Goal: Find specific page/section: Find specific page/section

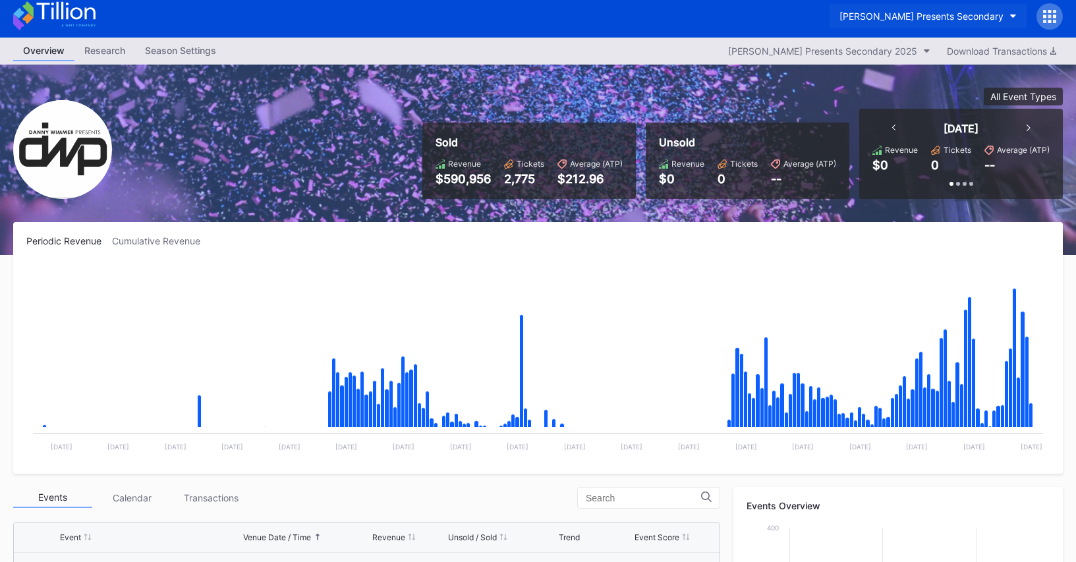
scroll to position [8, 0]
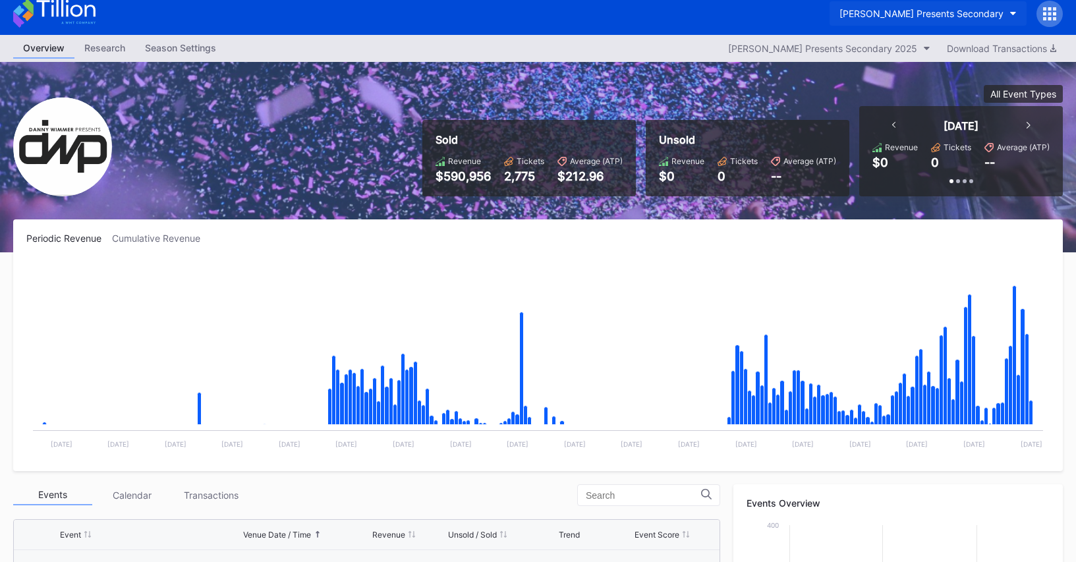
click at [925, 16] on div "[PERSON_NAME] Presents Secondary" at bounding box center [922, 13] width 164 height 11
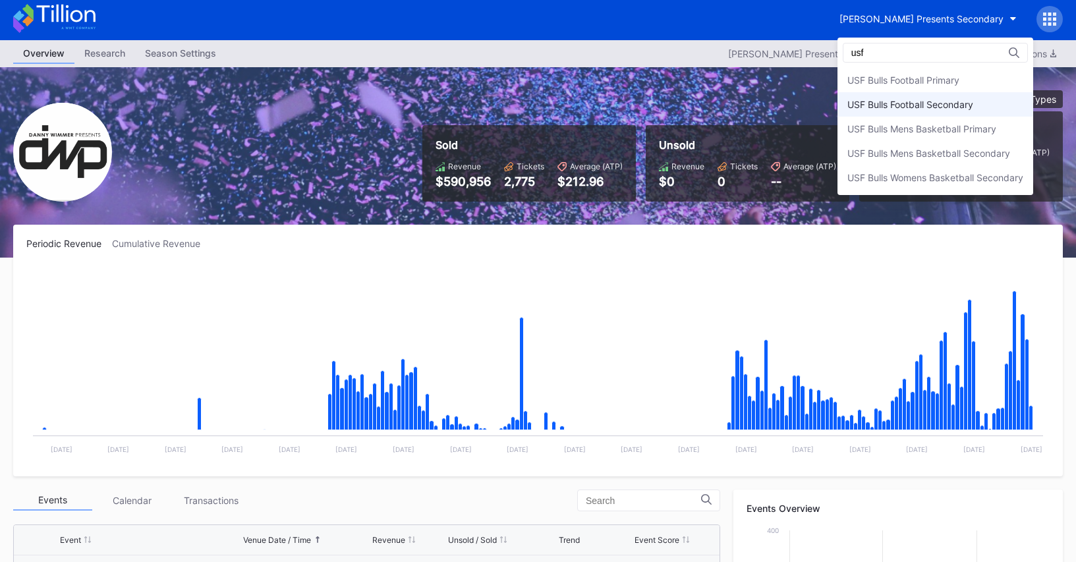
scroll to position [3, 0]
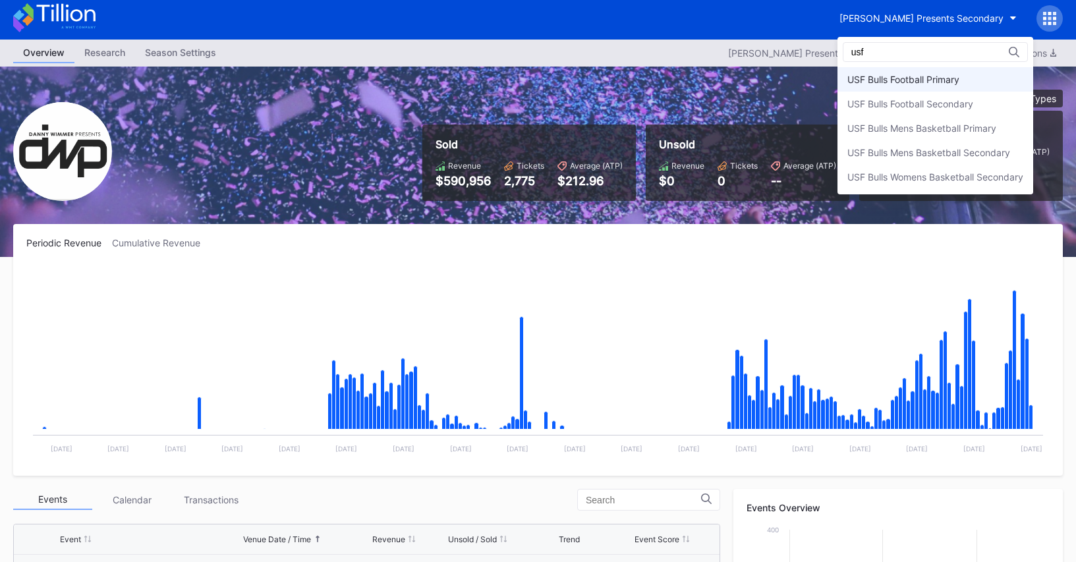
type input "usf"
click at [928, 80] on div "USF Bulls Football Primary" at bounding box center [903, 79] width 112 height 11
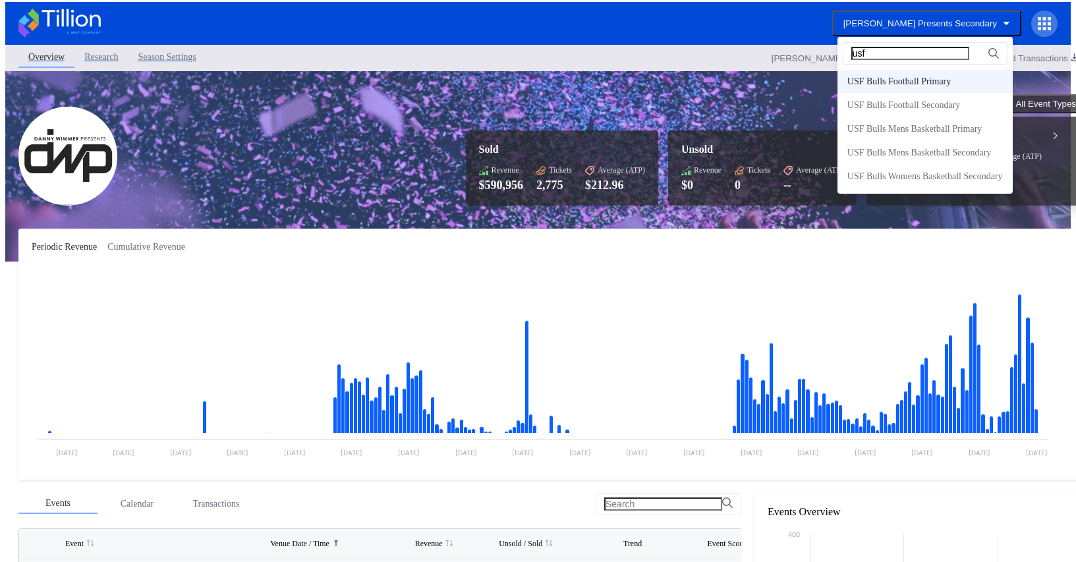
scroll to position [0, 0]
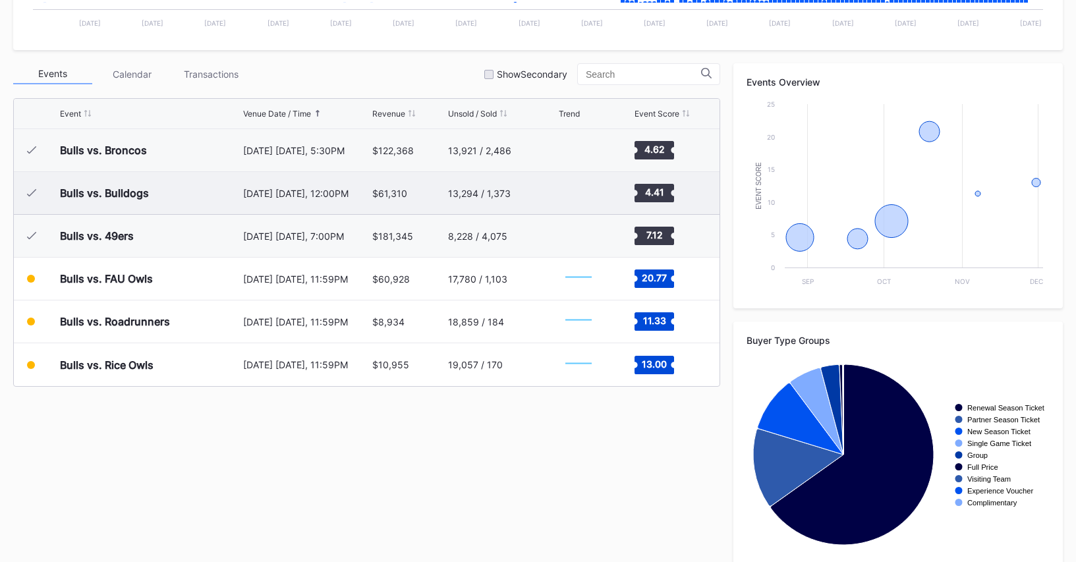
scroll to position [418, 0]
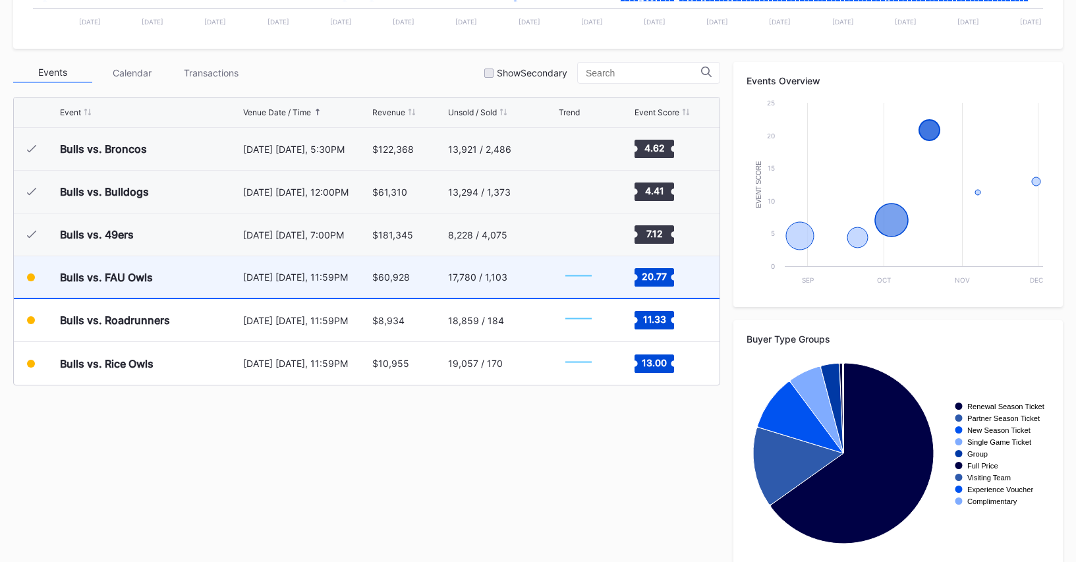
click at [526, 283] on div "17,780 / 1,103" at bounding box center [502, 277] width 108 height 42
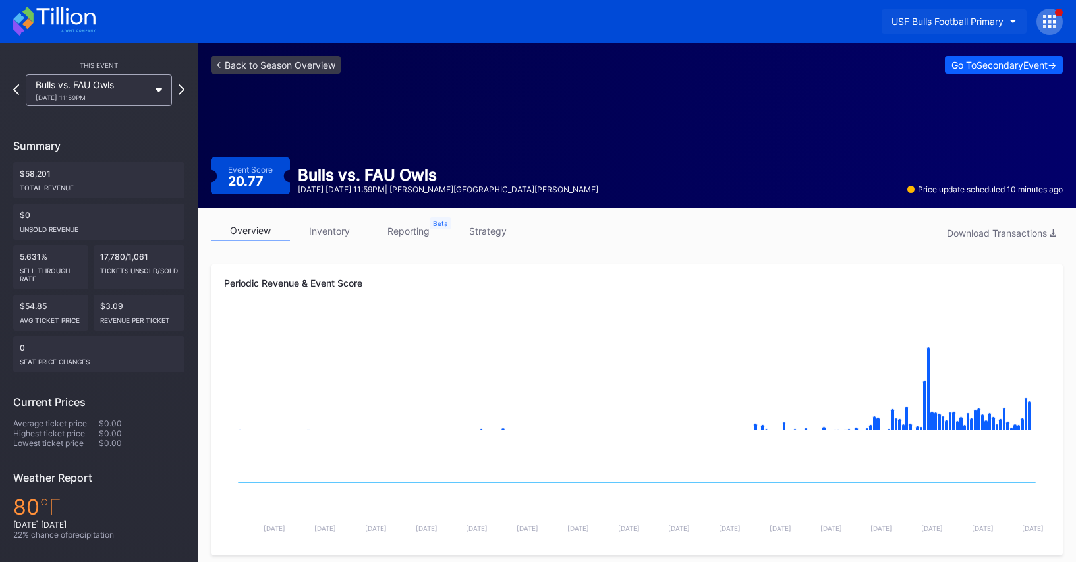
click at [967, 22] on div "USF Bulls Football Primary" at bounding box center [948, 21] width 112 height 11
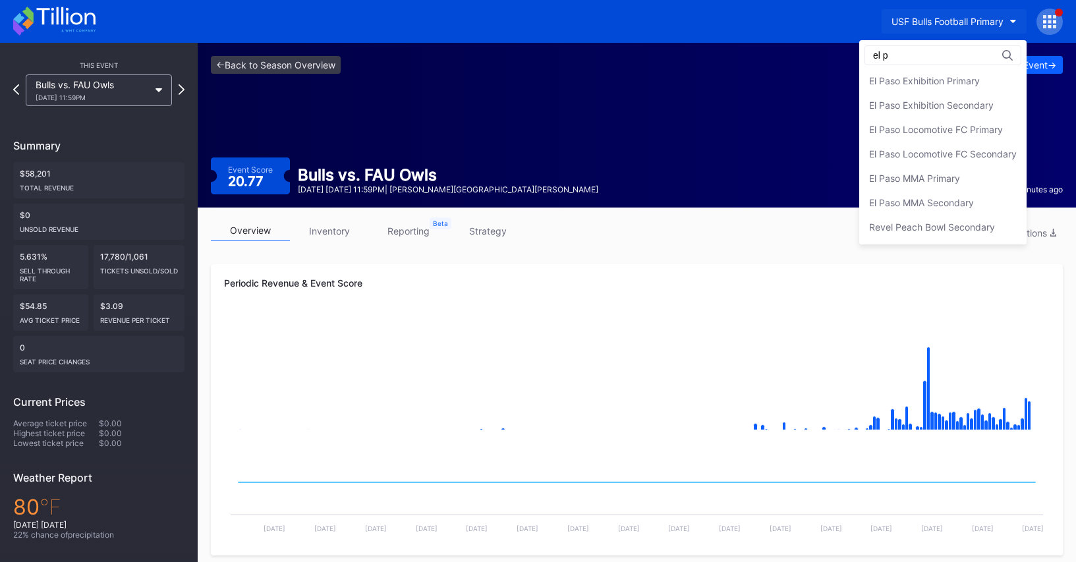
scroll to position [75, 0]
type input "el paso"
click at [952, 145] on div "El Paso Locomotive FC Primary" at bounding box center [942, 154] width 167 height 24
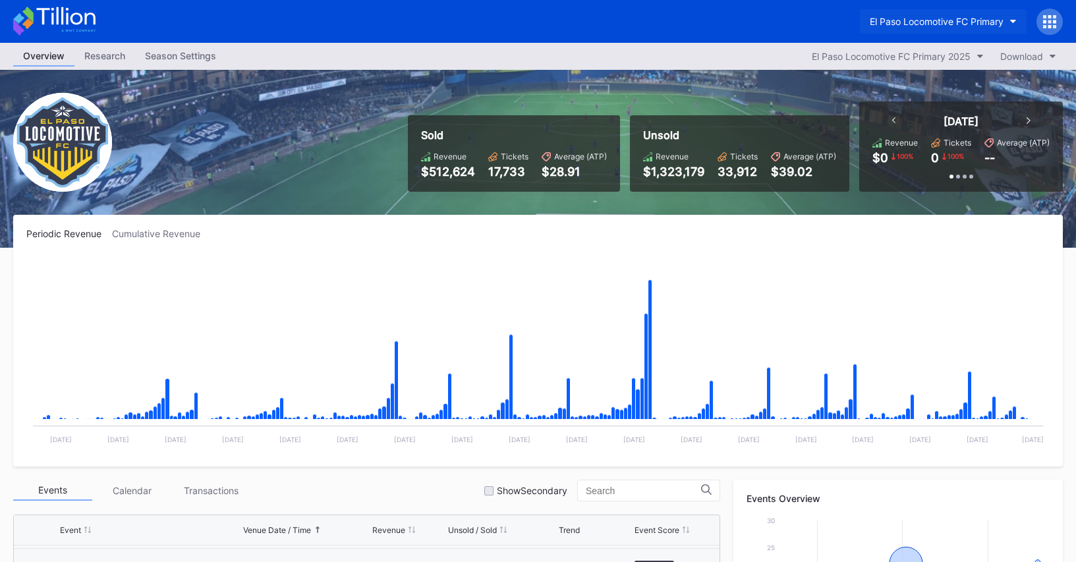
click at [909, 24] on div "El Paso Locomotive FC Primary" at bounding box center [937, 21] width 134 height 11
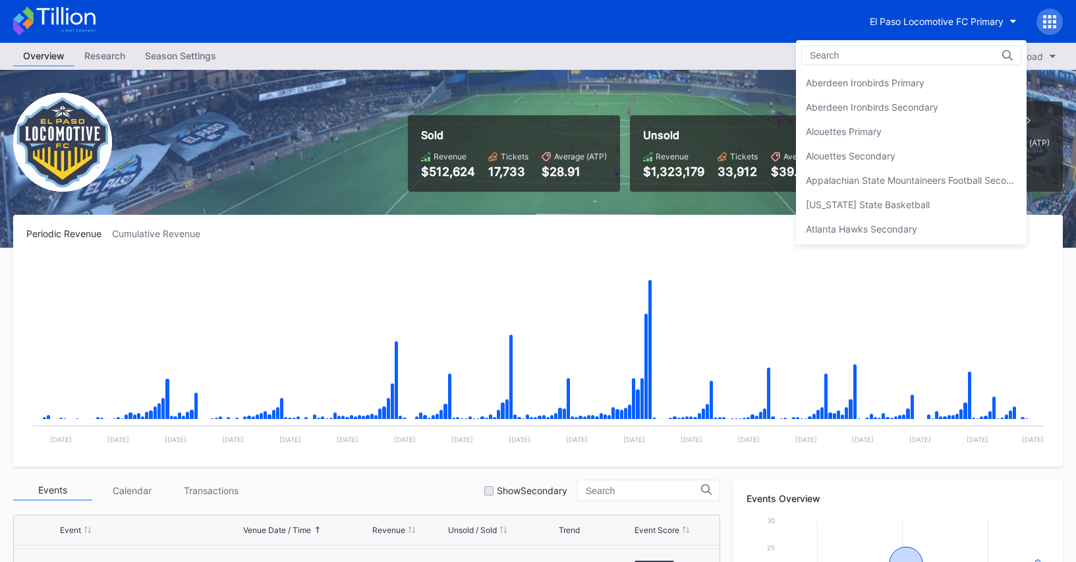
scroll to position [1292, 0]
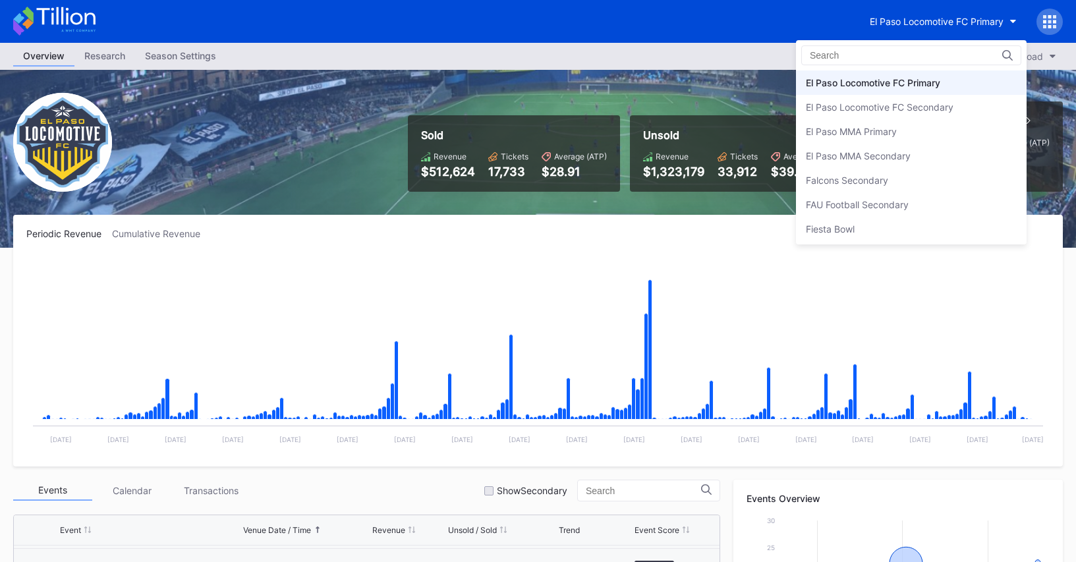
drag, startPoint x: 903, startPoint y: 105, endPoint x: 822, endPoint y: 122, distance: 83.5
click at [904, 105] on div "El Paso Locomotive FC Secondary" at bounding box center [880, 106] width 148 height 11
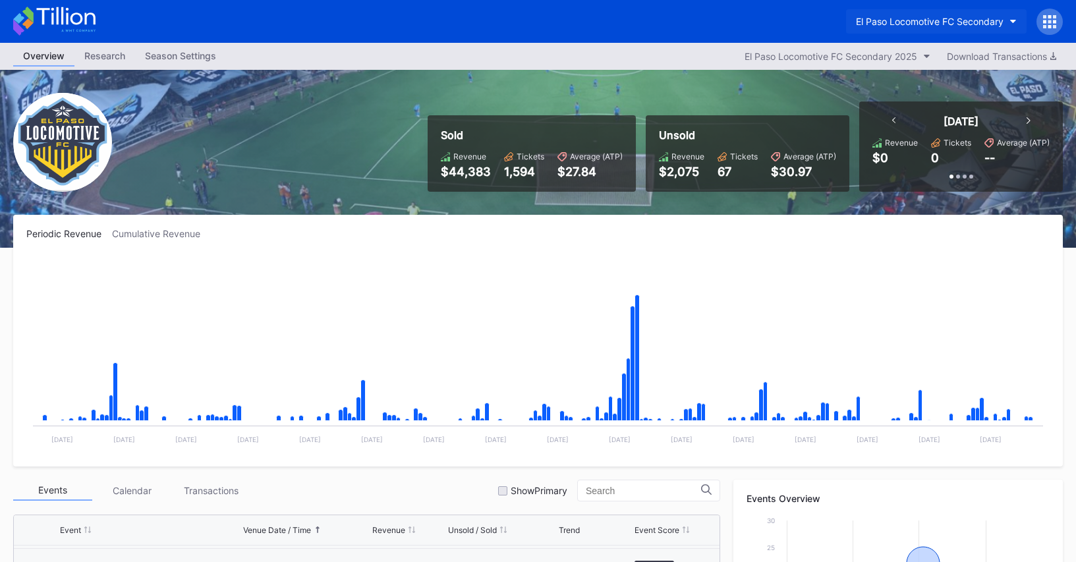
click at [913, 28] on button "El Paso Locomotive FC Secondary" at bounding box center [936, 21] width 181 height 24
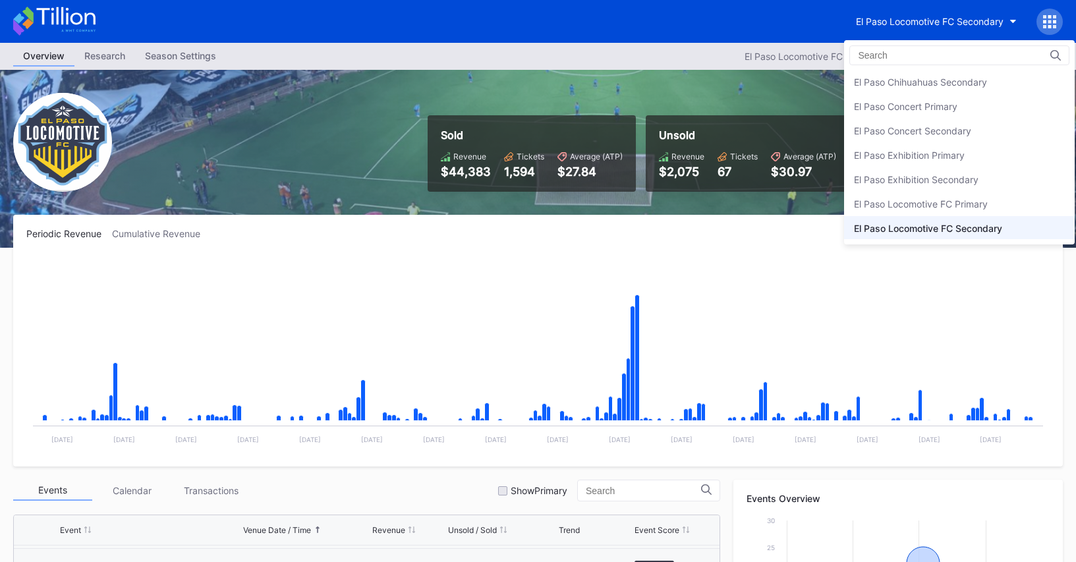
scroll to position [1165, 0]
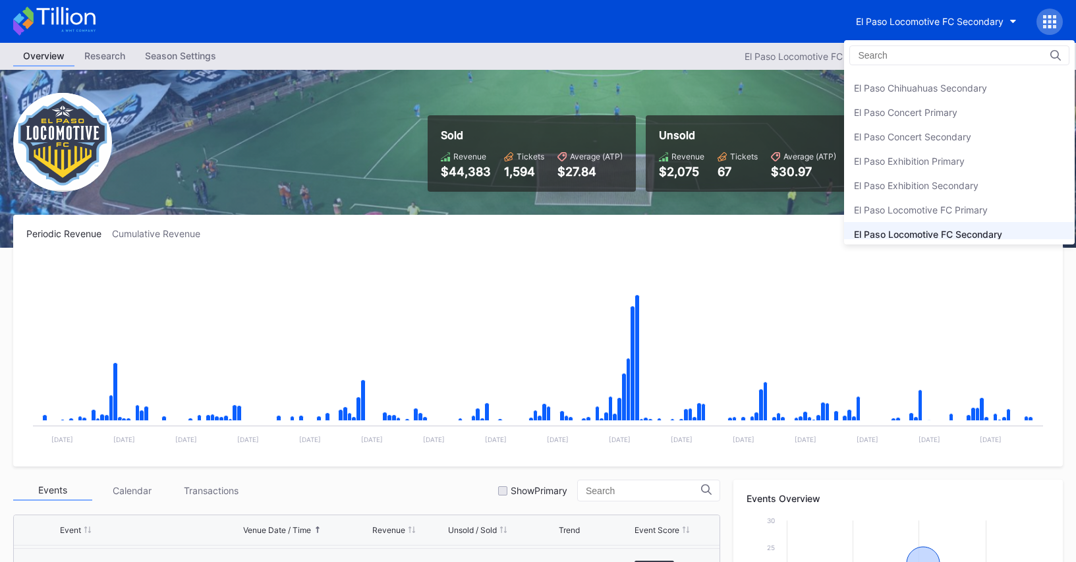
click at [930, 132] on div "El Paso Concert Secondary" at bounding box center [912, 136] width 117 height 11
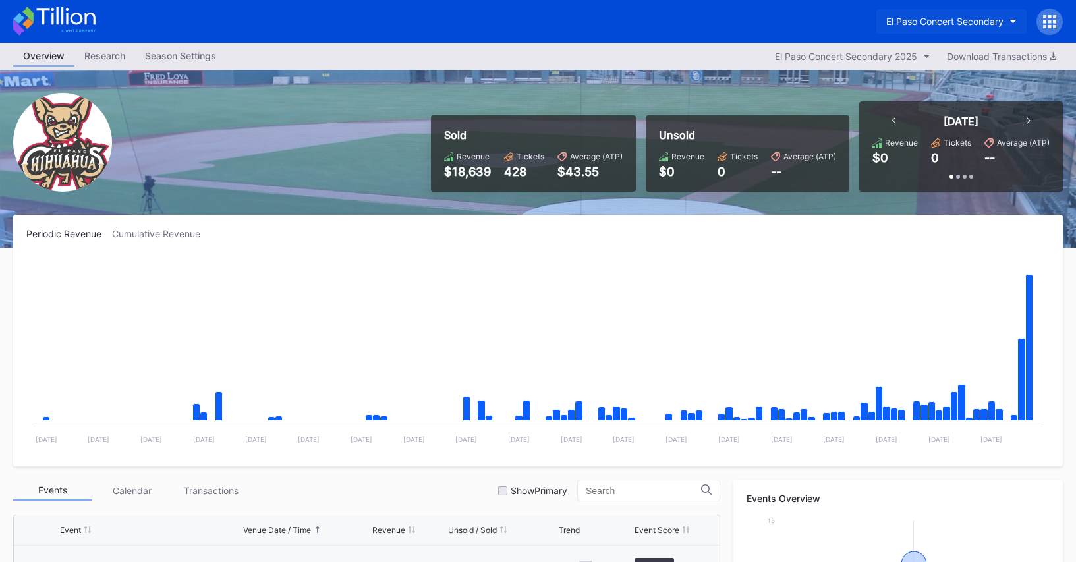
click at [932, 27] on button "El Paso Concert Secondary" at bounding box center [951, 21] width 150 height 24
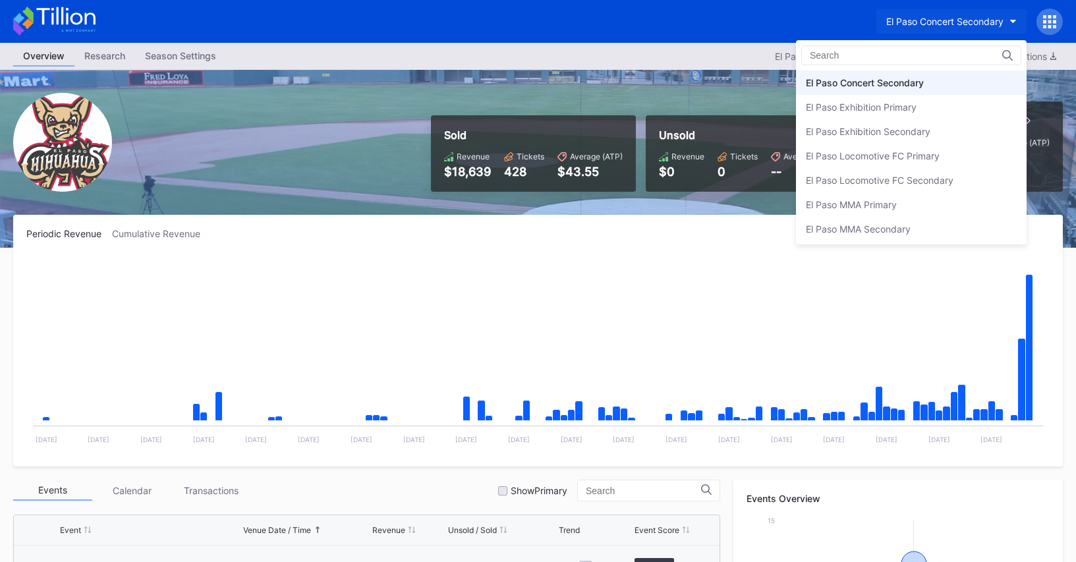
scroll to position [1195, 0]
click at [925, 80] on div "El Paso Concert Primary" at bounding box center [911, 83] width 231 height 24
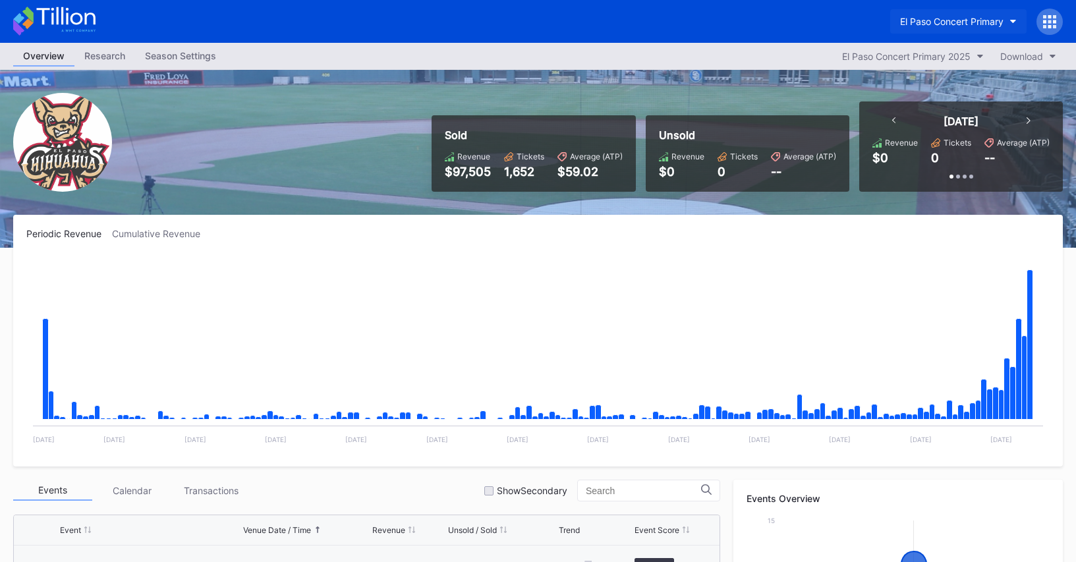
click at [975, 24] on div "El Paso Concert Primary" at bounding box center [951, 21] width 103 height 11
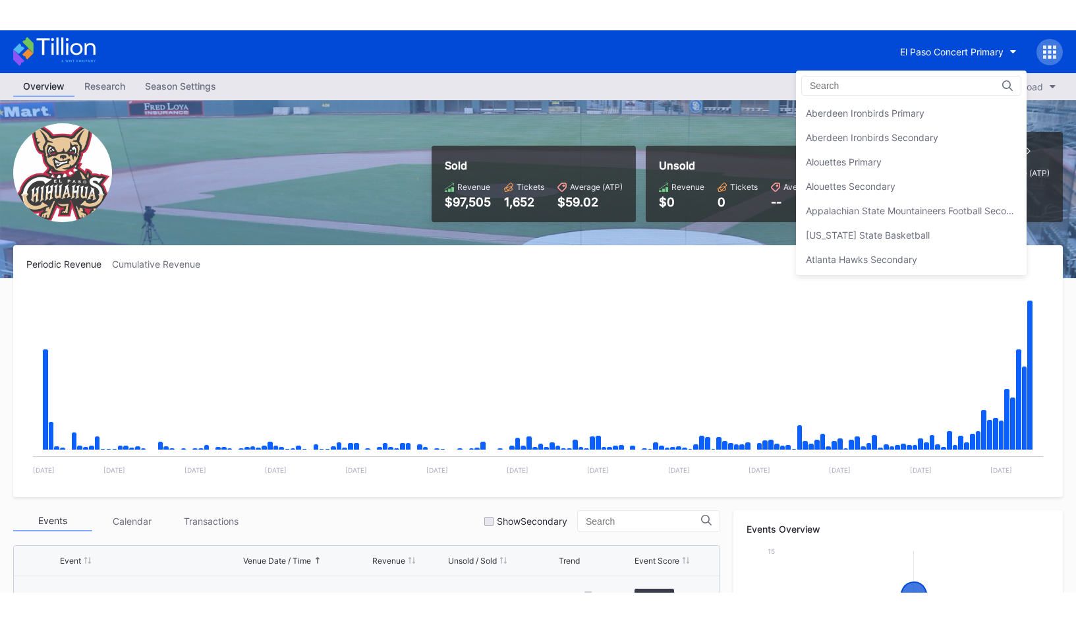
scroll to position [1195, 0]
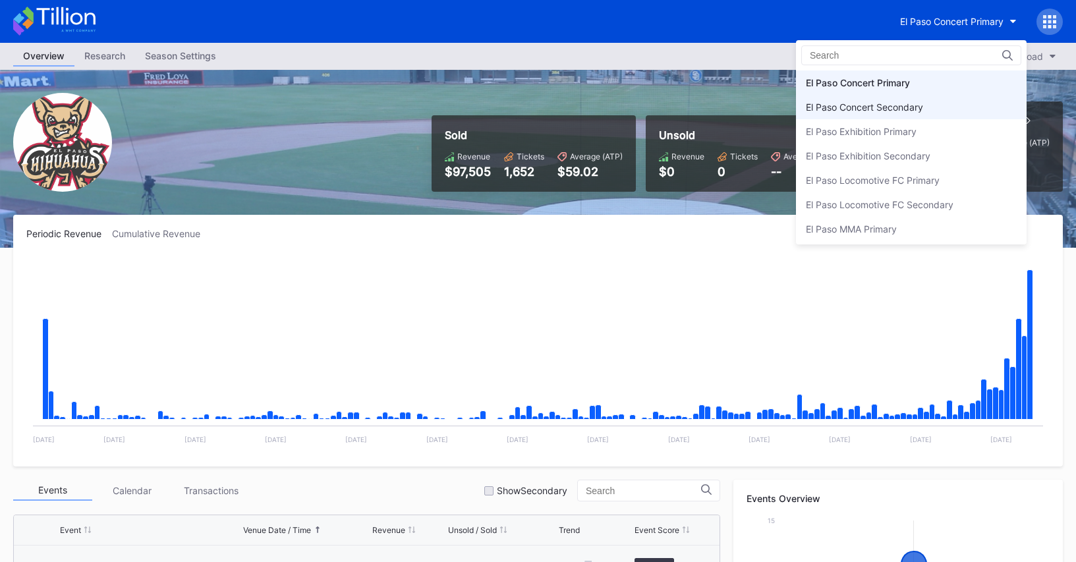
click at [952, 110] on div "El Paso Concert Secondary" at bounding box center [911, 107] width 231 height 24
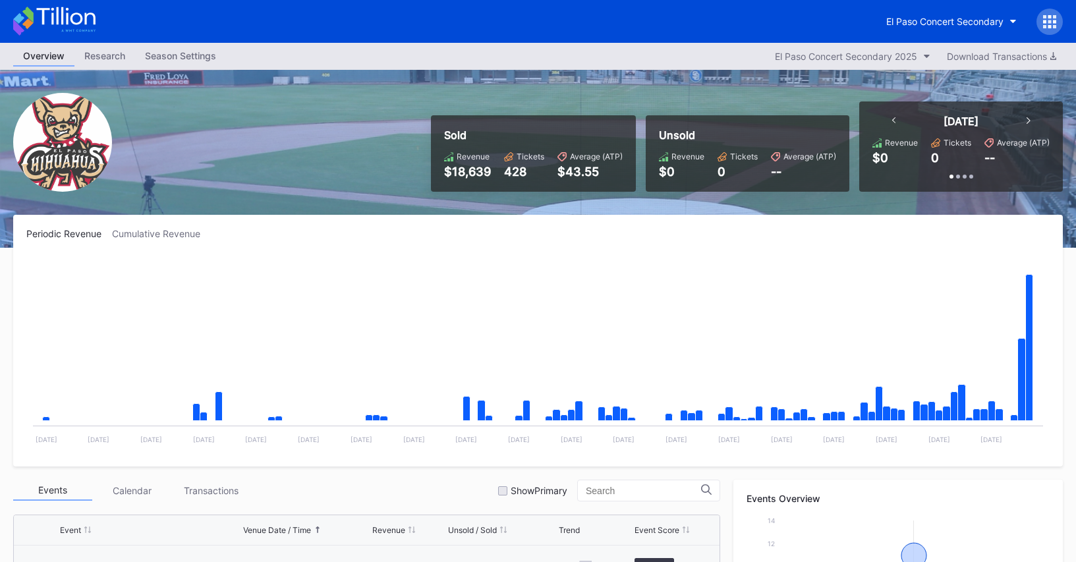
click at [1046, 28] on div at bounding box center [1050, 22] width 26 height 26
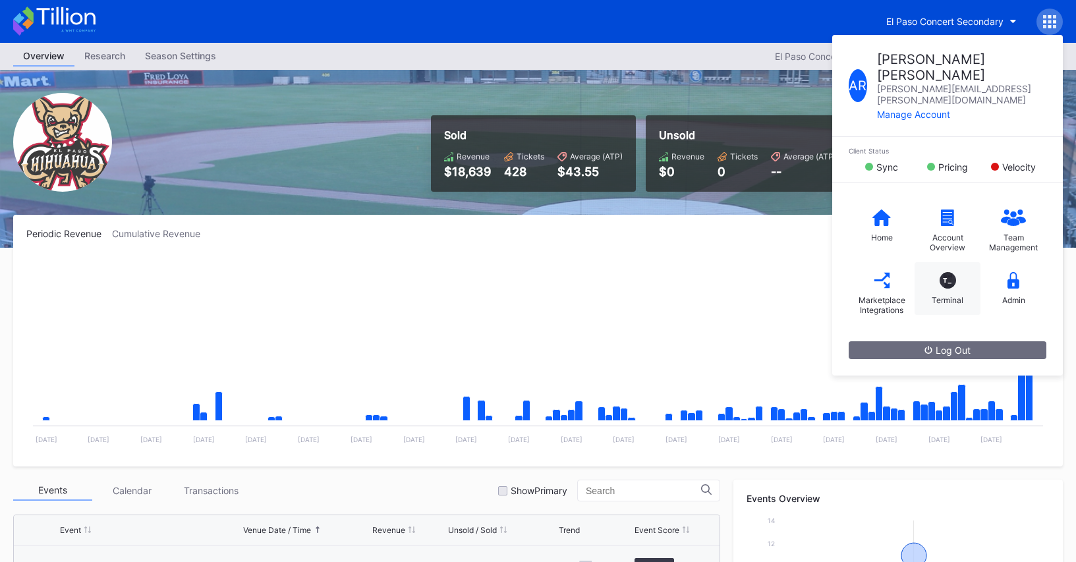
click at [945, 295] on div "Terminal" at bounding box center [948, 300] width 32 height 10
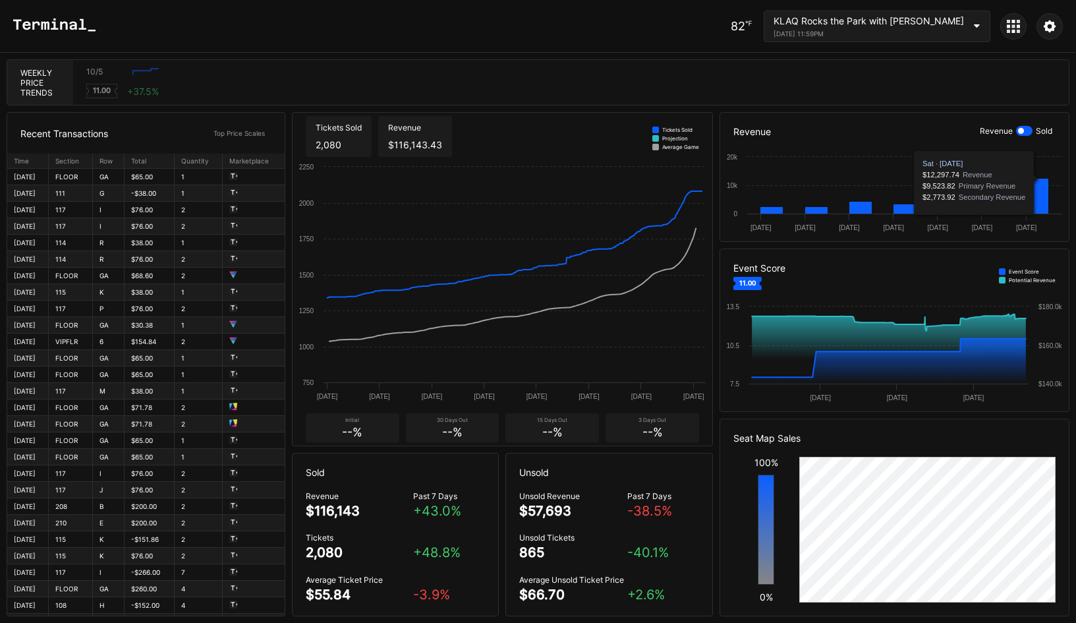
click at [1023, 130] on div at bounding box center [1021, 131] width 6 height 6
drag, startPoint x: 1021, startPoint y: 30, endPoint x: 1016, endPoint y: 35, distance: 7.0
click at [1020, 30] on div at bounding box center [1013, 26] width 26 height 26
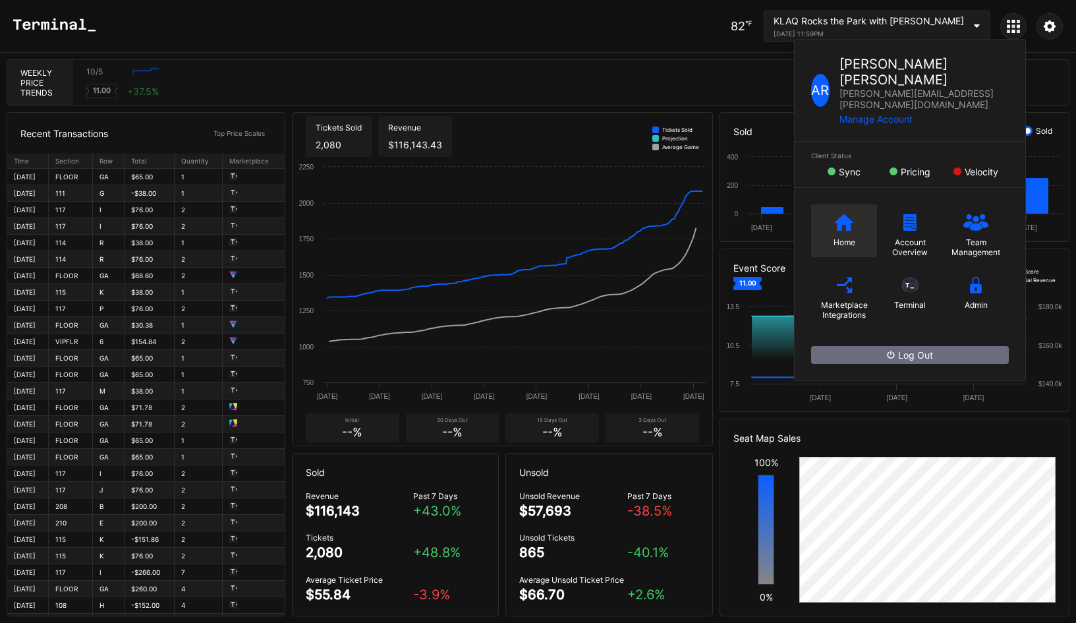
click at [827, 220] on div "Home" at bounding box center [844, 230] width 66 height 53
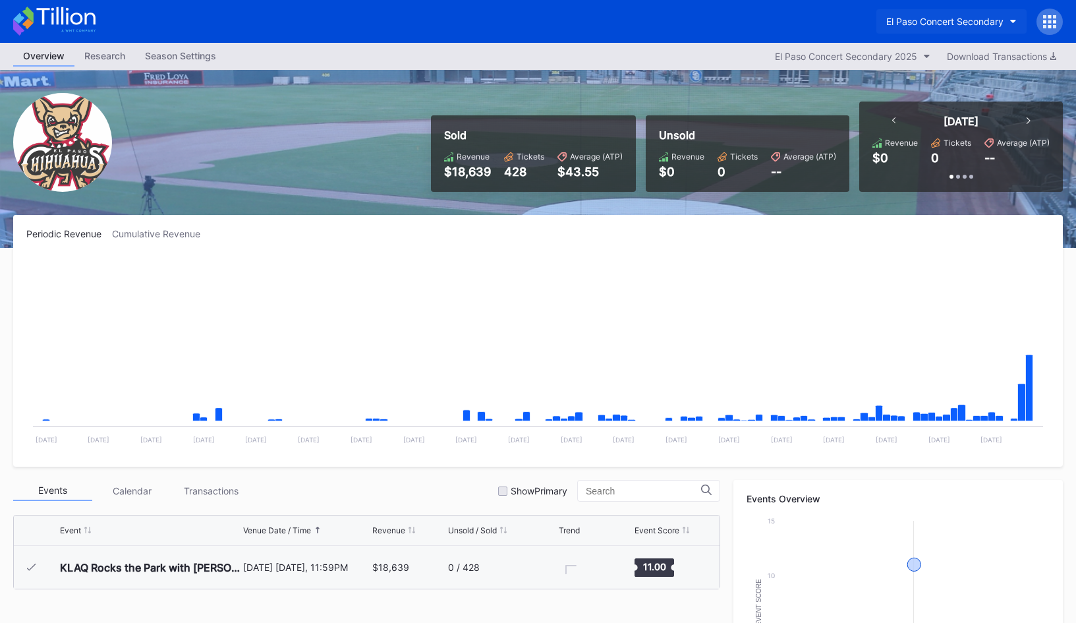
click at [911, 12] on button "El Paso Concert Secondary" at bounding box center [951, 21] width 150 height 24
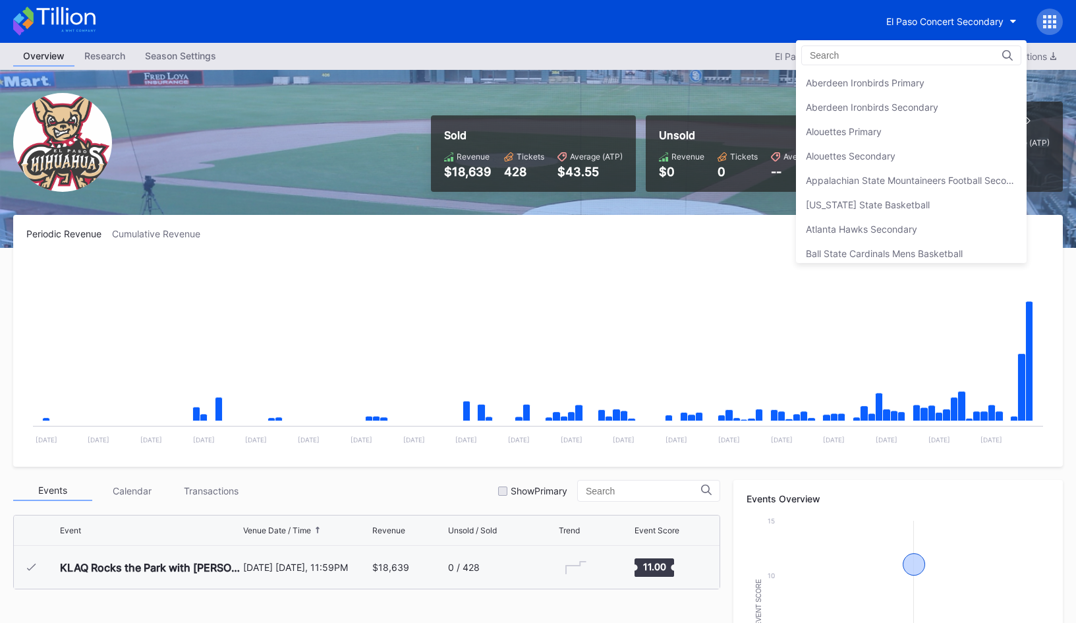
scroll to position [1219, 0]
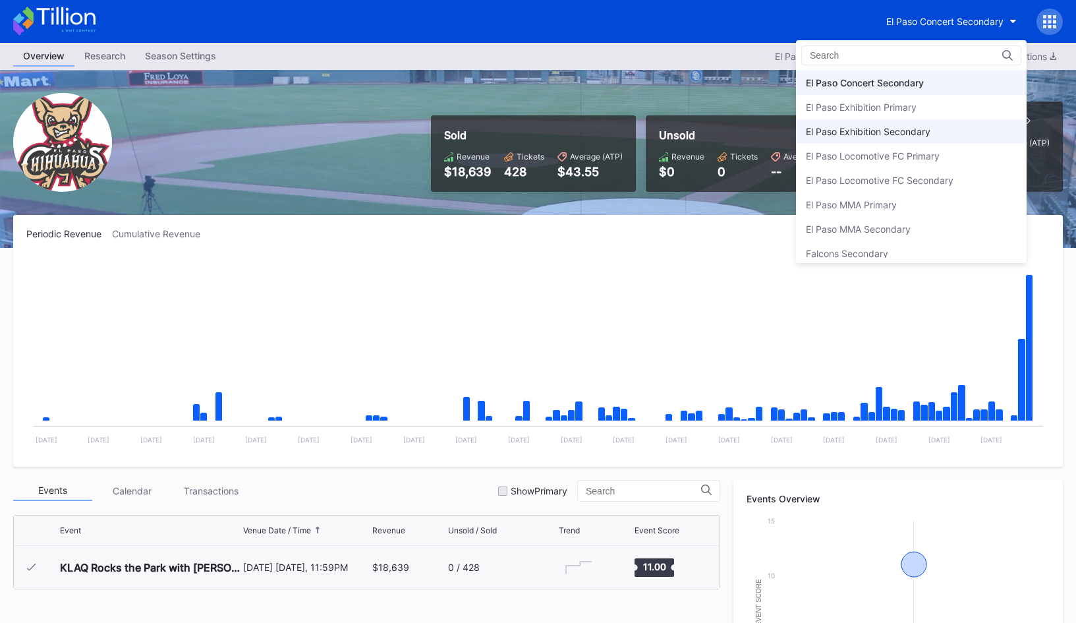
click at [942, 131] on div "El Paso Exhibition Secondary" at bounding box center [911, 131] width 231 height 24
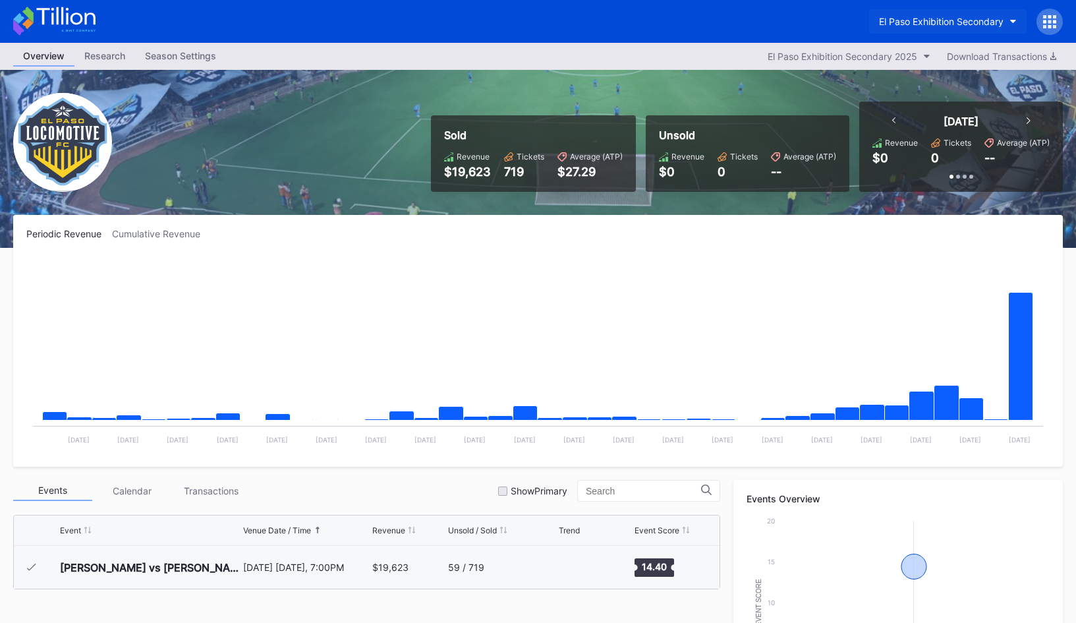
click at [909, 17] on div "El Paso Exhibition Secondary" at bounding box center [941, 21] width 125 height 11
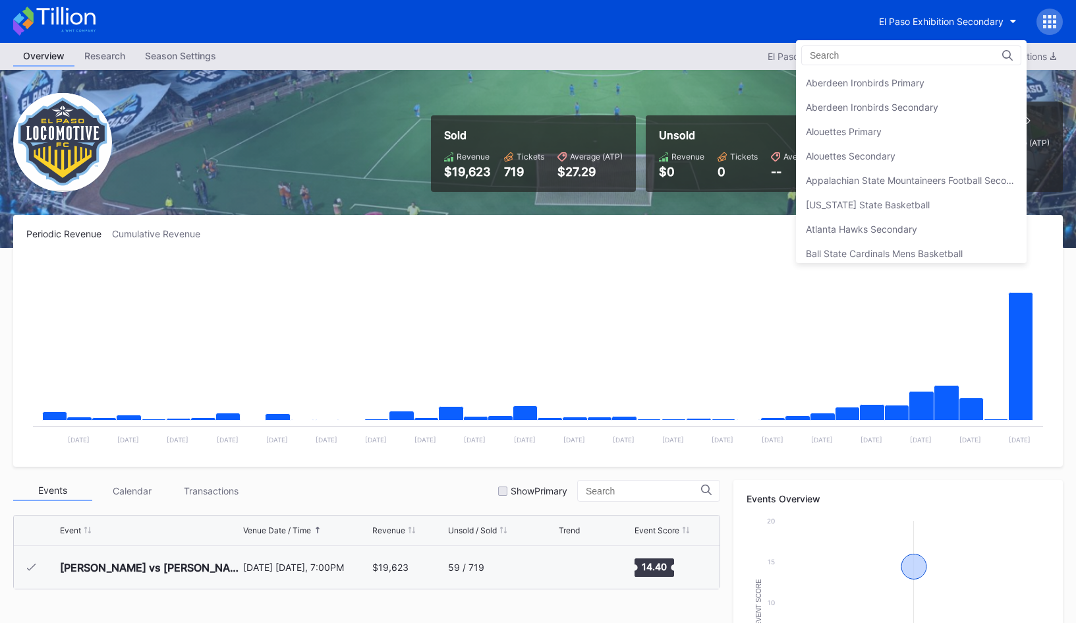
scroll to position [1268, 0]
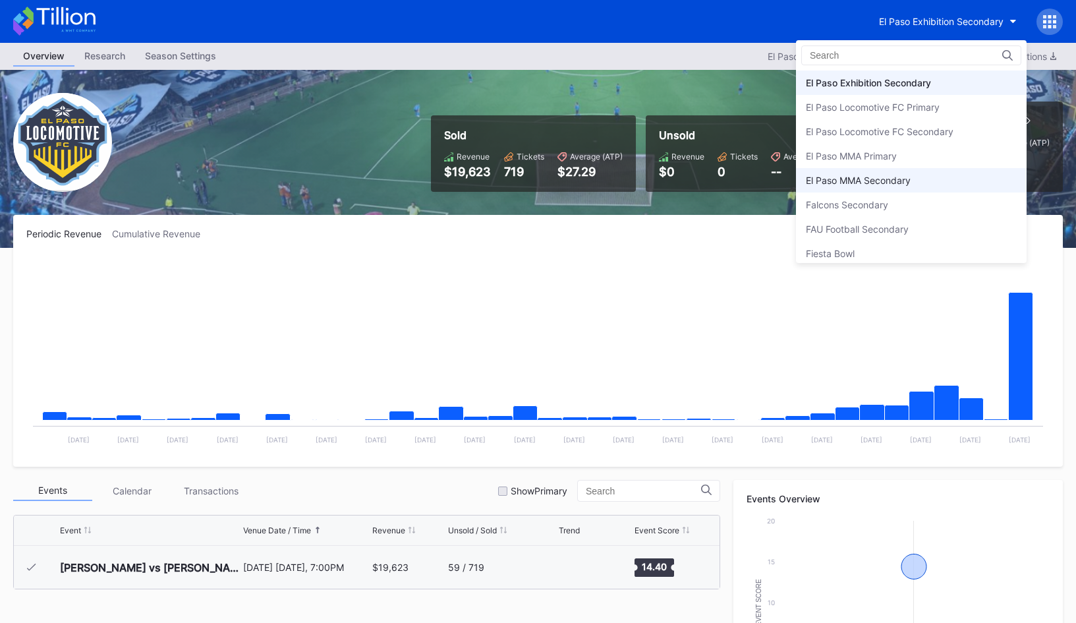
click at [934, 174] on div "El Paso MMA Secondary" at bounding box center [911, 180] width 231 height 24
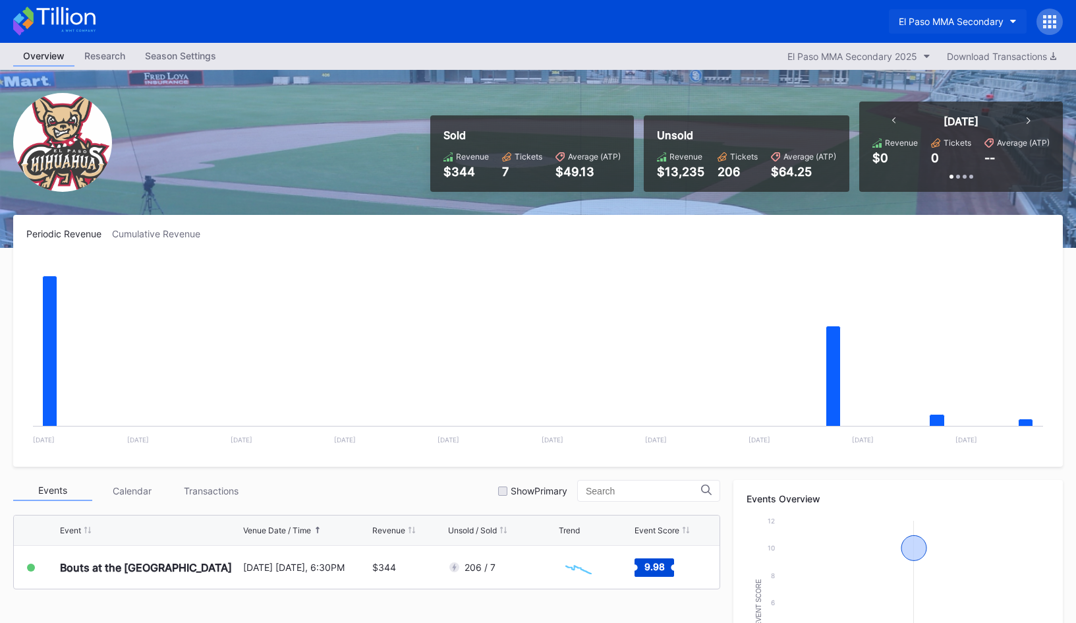
click at [946, 20] on div "El Paso MMA Secondary" at bounding box center [951, 21] width 105 height 11
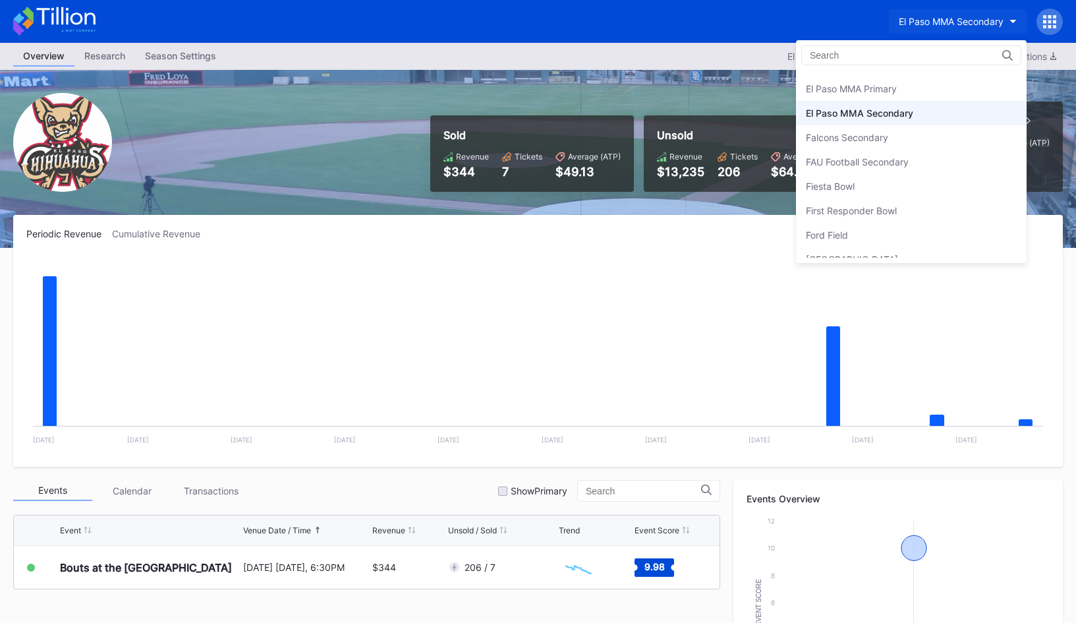
scroll to position [1330, 0]
click at [940, 94] on div "El Paso MMA Primary" at bounding box center [911, 94] width 231 height 24
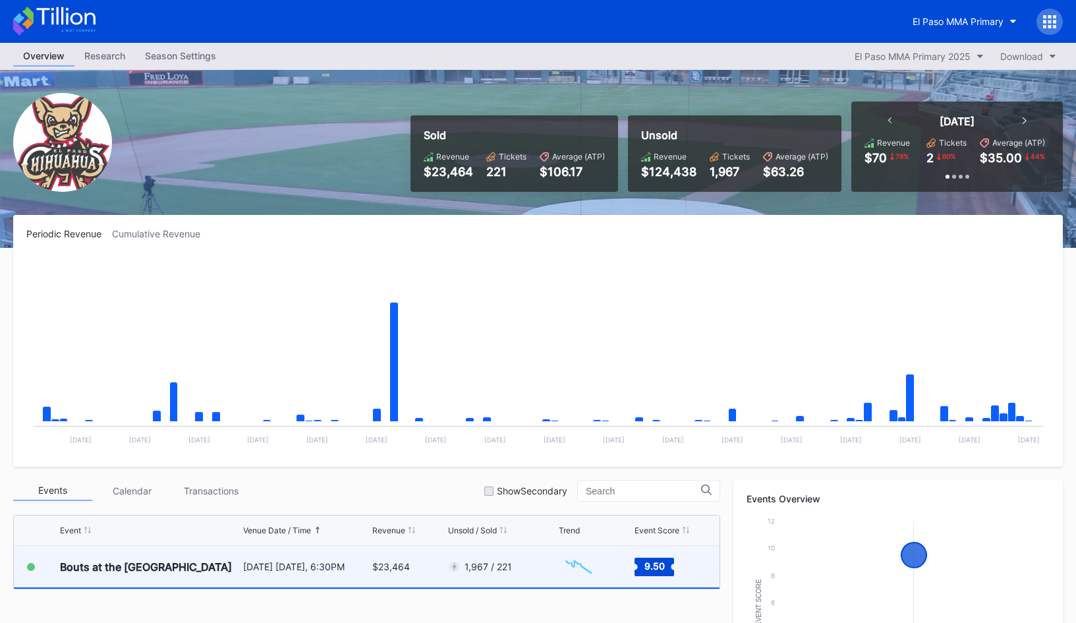
click at [497, 560] on div "1,967 / 221" at bounding box center [480, 566] width 64 height 13
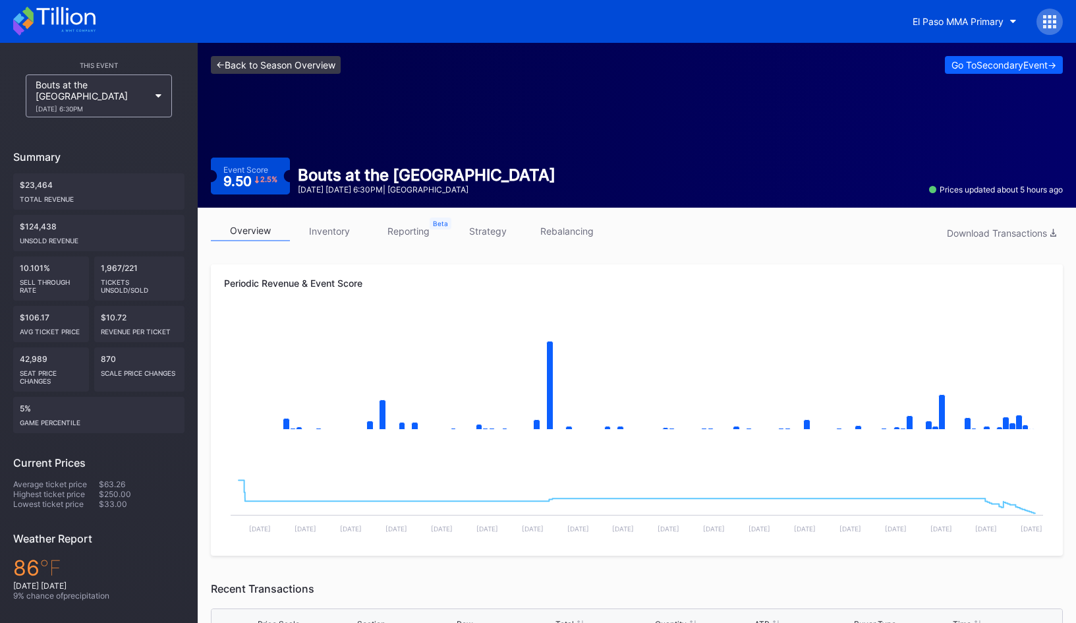
click at [295, 66] on link "<- Back to Season Overview" at bounding box center [276, 65] width 130 height 18
